Goal: Information Seeking & Learning: Learn about a topic

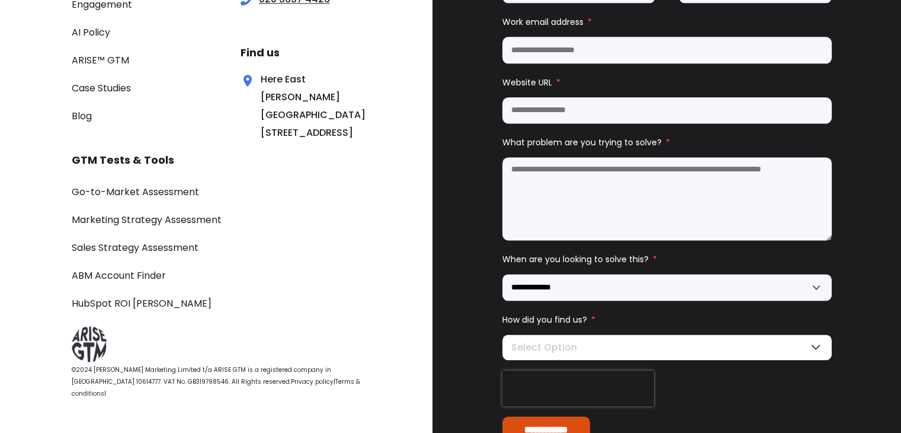
scroll to position [6142, 0]
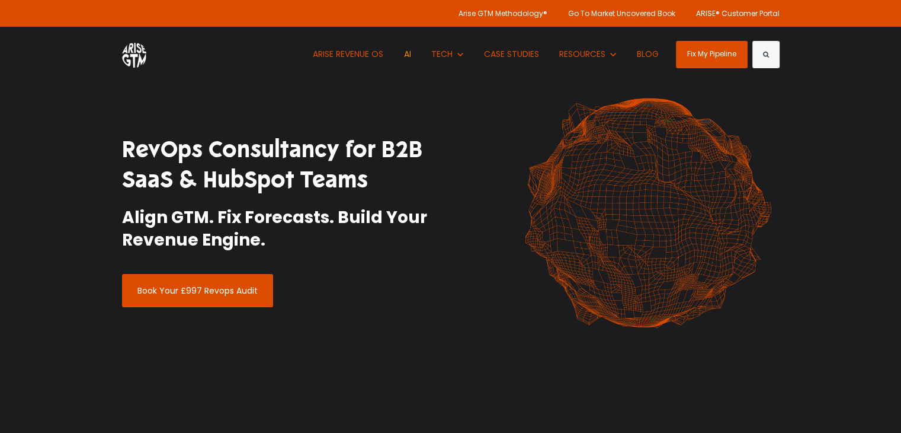
click at [405, 55] on link "AI" at bounding box center [407, 54] width 25 height 55
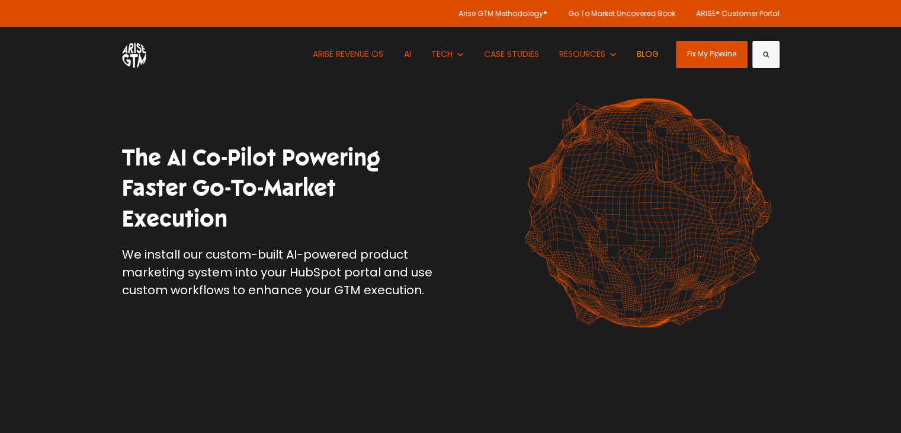
click at [640, 50] on link "BLOG" at bounding box center [648, 54] width 40 height 55
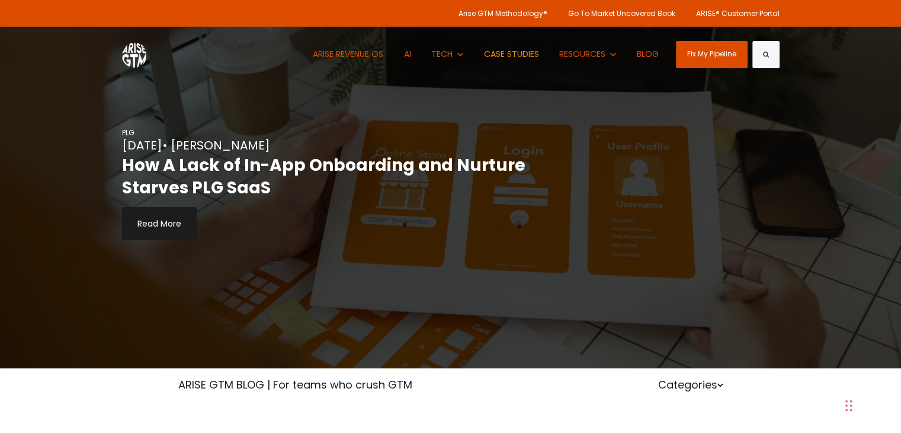
click at [511, 50] on link "CASE STUDIES" at bounding box center [511, 54] width 73 height 55
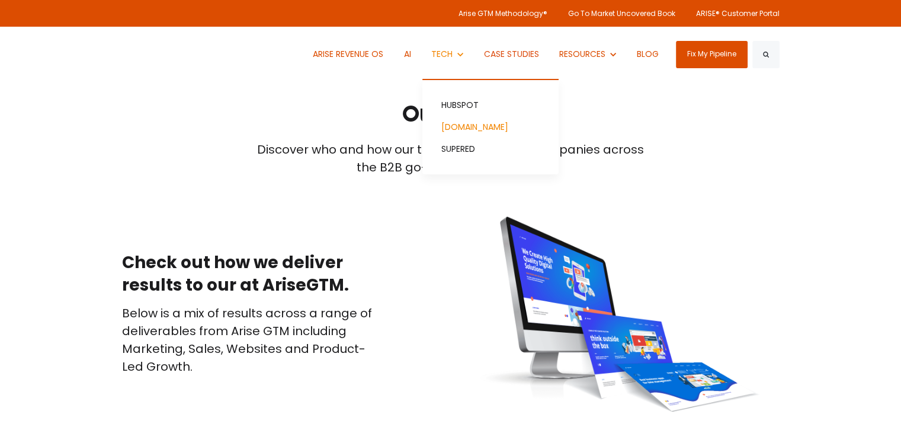
click at [451, 124] on link "[DOMAIN_NAME]" at bounding box center [491, 127] width 136 height 22
